Goal: Information Seeking & Learning: Learn about a topic

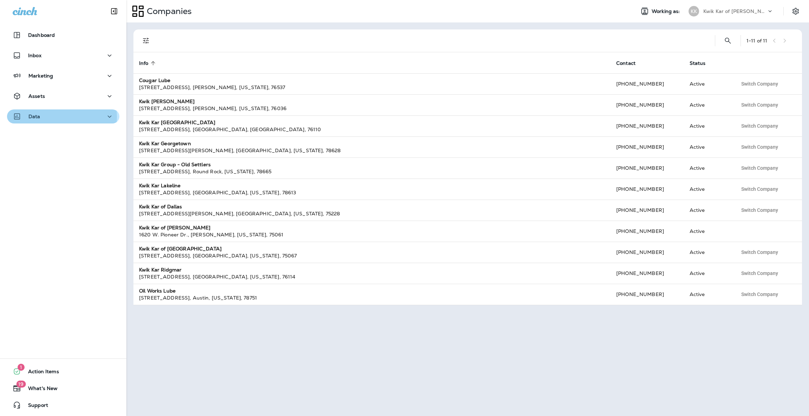
click at [61, 117] on div "Data" at bounding box center [63, 116] width 101 height 9
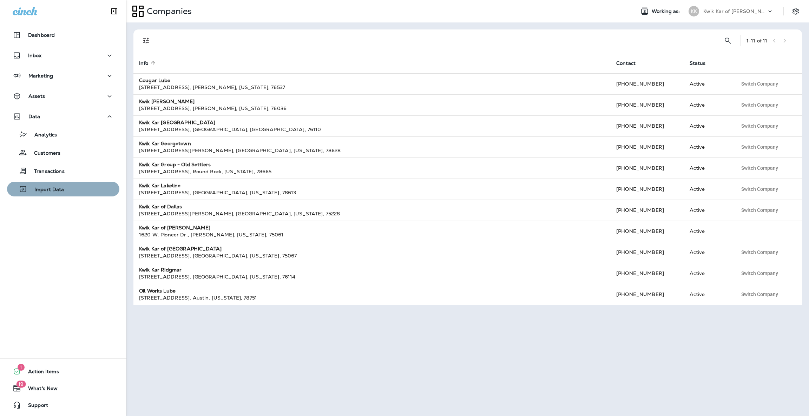
click at [68, 195] on button "Import Data" at bounding box center [63, 189] width 112 height 15
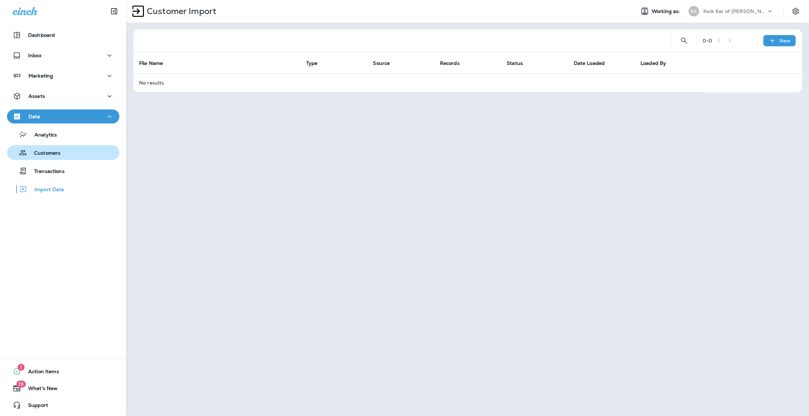
click at [45, 156] on p "Customers" at bounding box center [43, 153] width 33 height 7
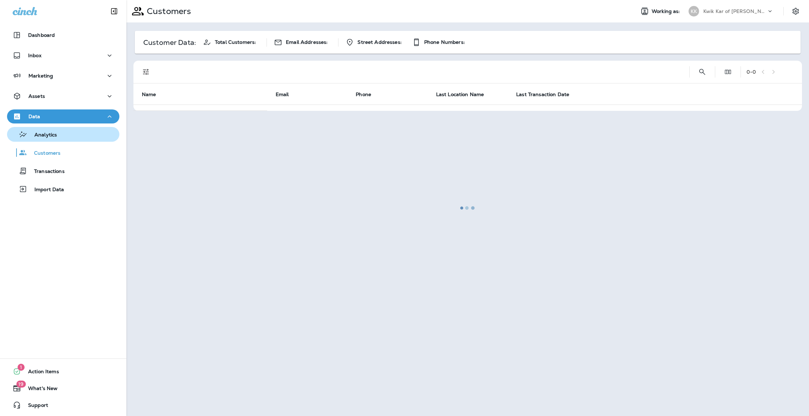
click at [35, 139] on div "Analytics" at bounding box center [33, 134] width 47 height 11
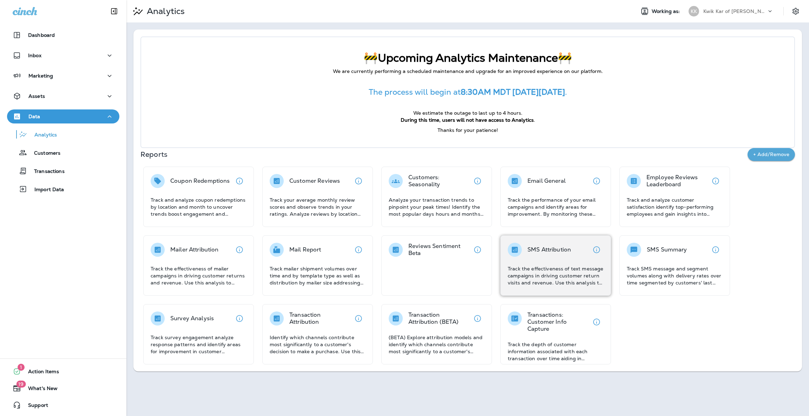
click at [564, 278] on p "Track the effectiveness of text message campaigns in driving customer return vi…" at bounding box center [555, 275] width 96 height 21
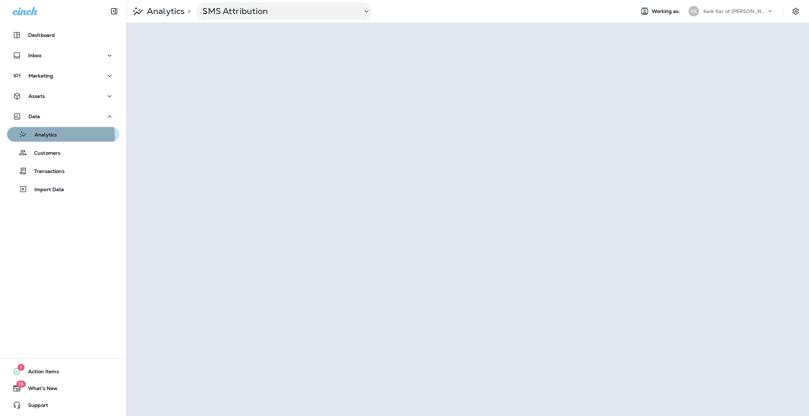
click at [56, 136] on p "Analytics" at bounding box center [41, 135] width 29 height 7
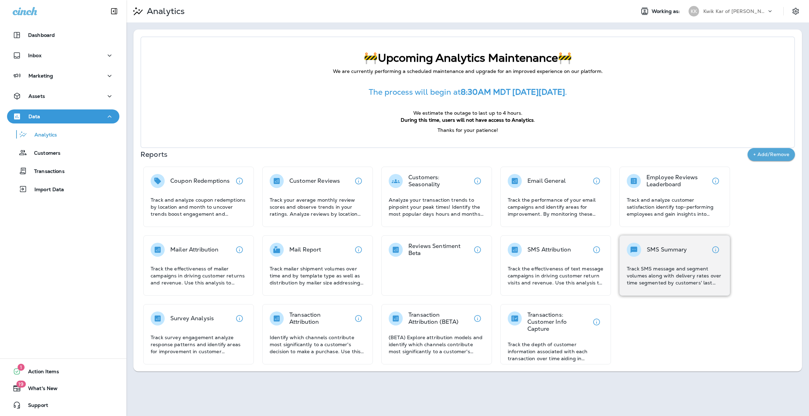
click at [692, 279] on p "Track SMS message and segment volumes along with delivery rates over time segme…" at bounding box center [674, 275] width 96 height 21
